Goal: Task Accomplishment & Management: Manage account settings

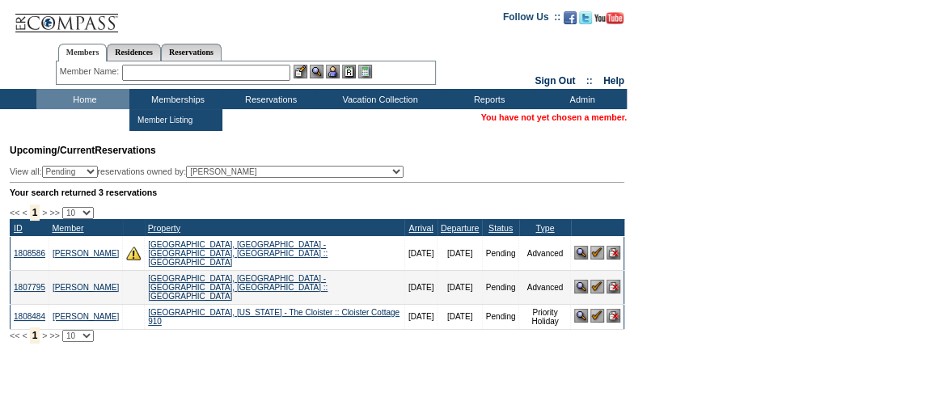
click at [209, 76] on input "text" at bounding box center [206, 73] width 168 height 16
click at [213, 72] on input "donatl" at bounding box center [206, 73] width 168 height 16
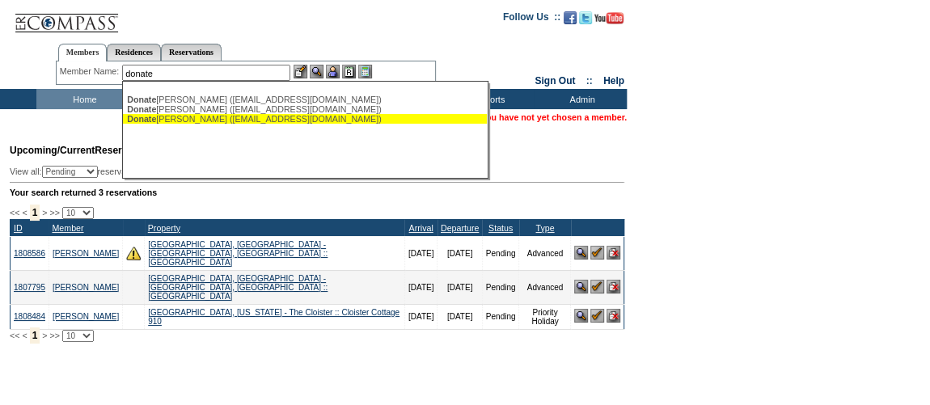
click at [197, 117] on div "Donate lli, Mary (donatellimary@gmail.com)" at bounding box center [305, 119] width 356 height 10
type input "Donatelli, Mary (donatellimary@gmail.com)"
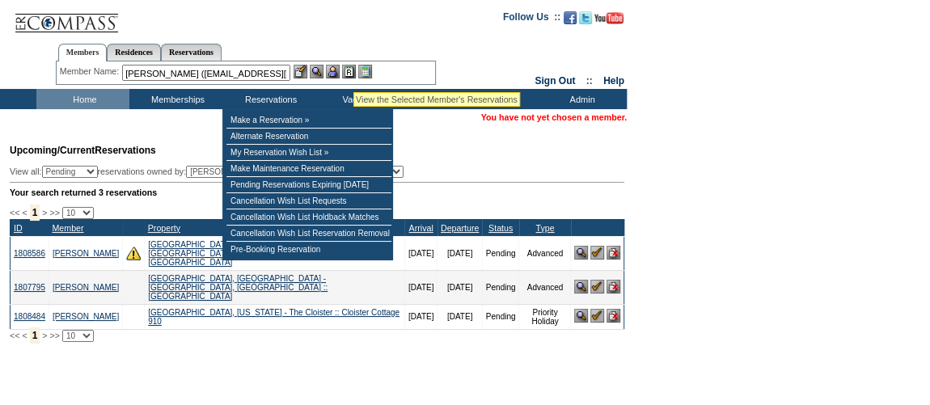
click at [354, 72] on img at bounding box center [349, 72] width 14 height 14
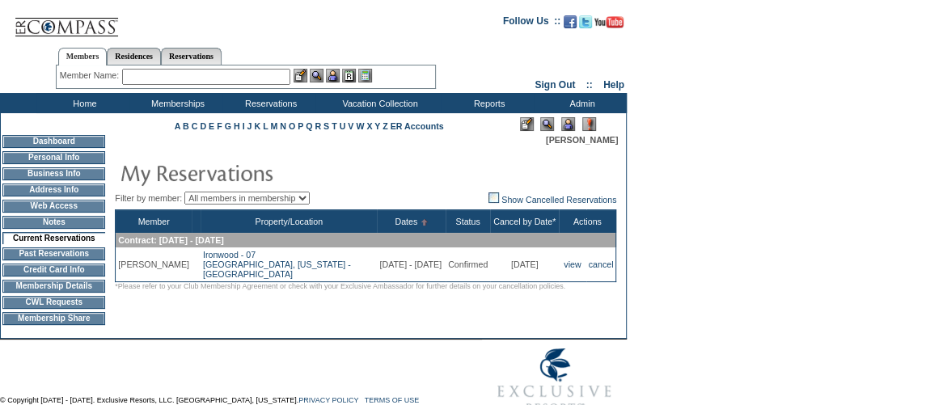
click at [46, 276] on td "Credit Card Info" at bounding box center [53, 270] width 103 height 13
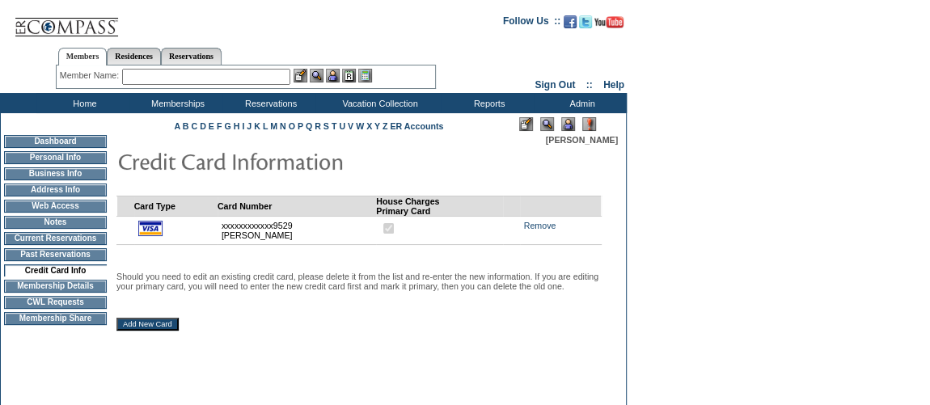
click at [146, 331] on input "Add New Card" at bounding box center [147, 324] width 62 height 13
